Goal: Navigation & Orientation: Find specific page/section

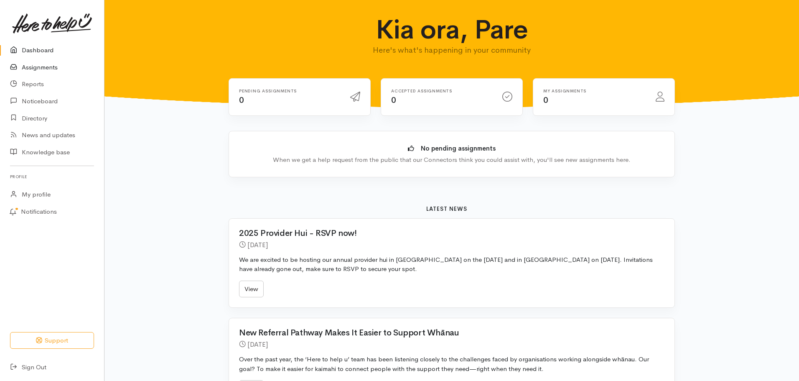
click at [36, 66] on link "Assignments" at bounding box center [52, 67] width 104 height 17
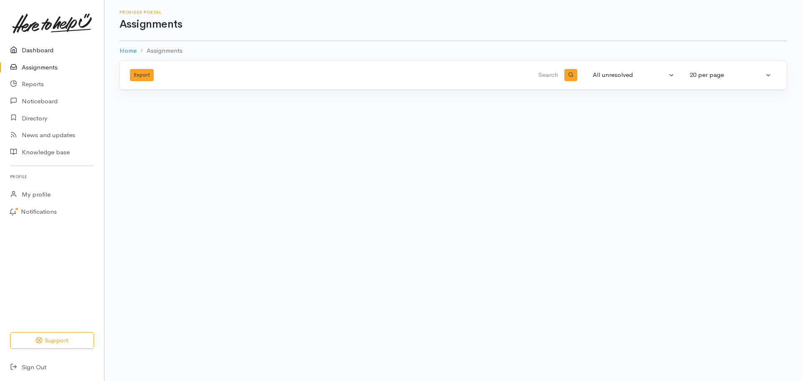
click at [35, 51] on link "Dashboard" at bounding box center [52, 50] width 104 height 17
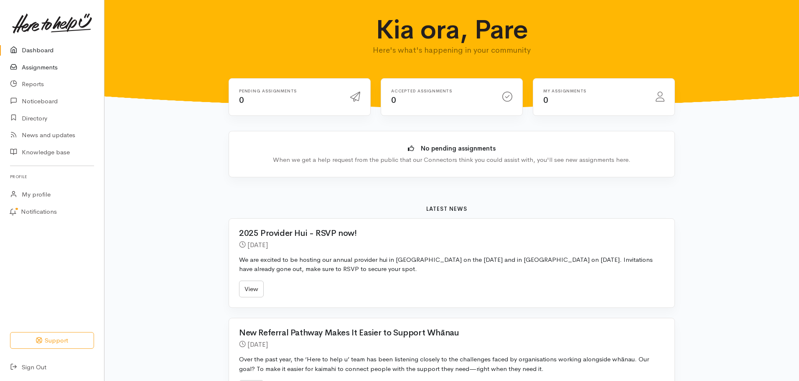
click at [36, 65] on link "Assignments" at bounding box center [52, 67] width 104 height 17
